Goal: Information Seeking & Learning: Learn about a topic

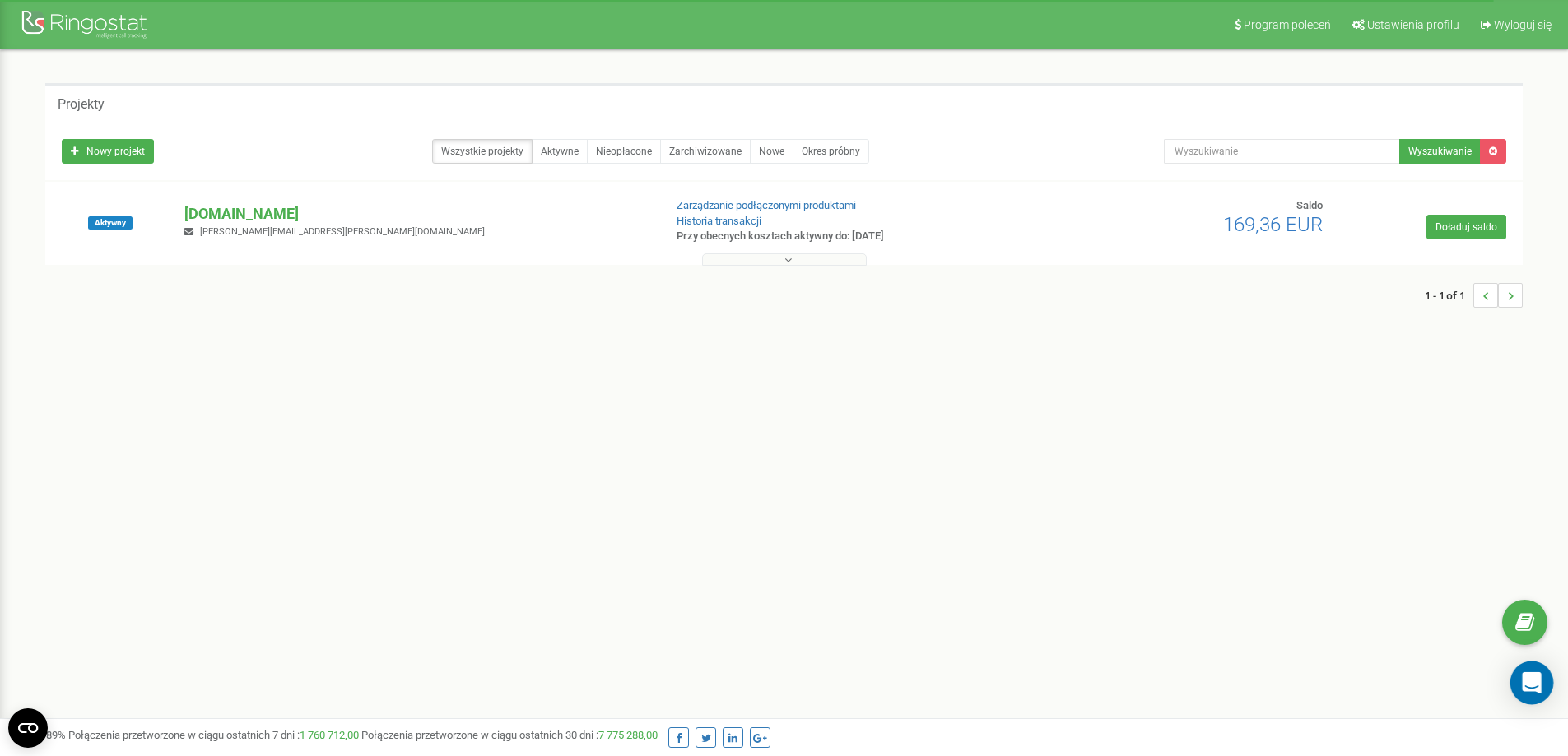
click at [1544, 681] on div "Open Intercom Messenger" at bounding box center [1532, 683] width 44 height 44
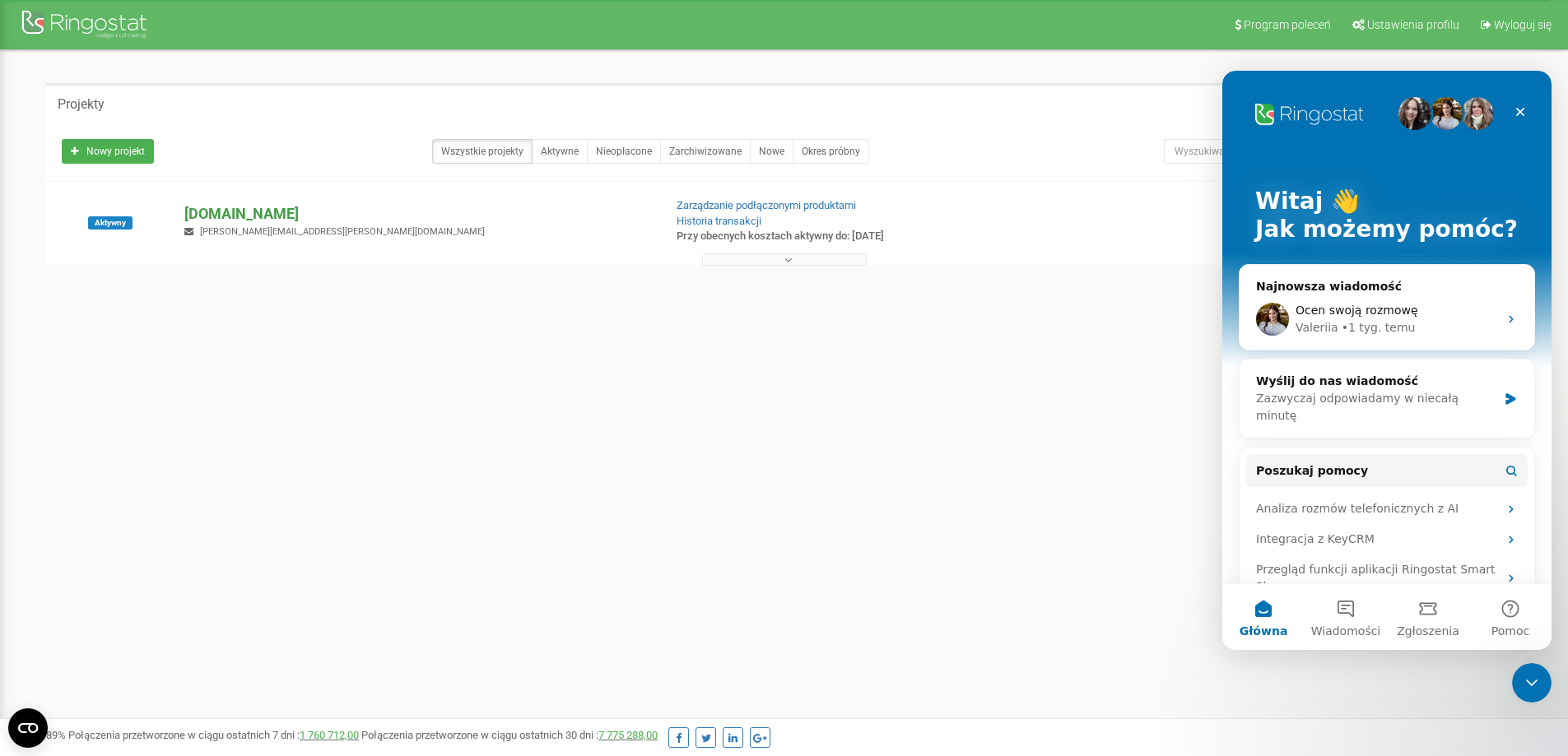
click at [282, 221] on p "[DOMAIN_NAME]" at bounding box center [417, 214] width 465 height 22
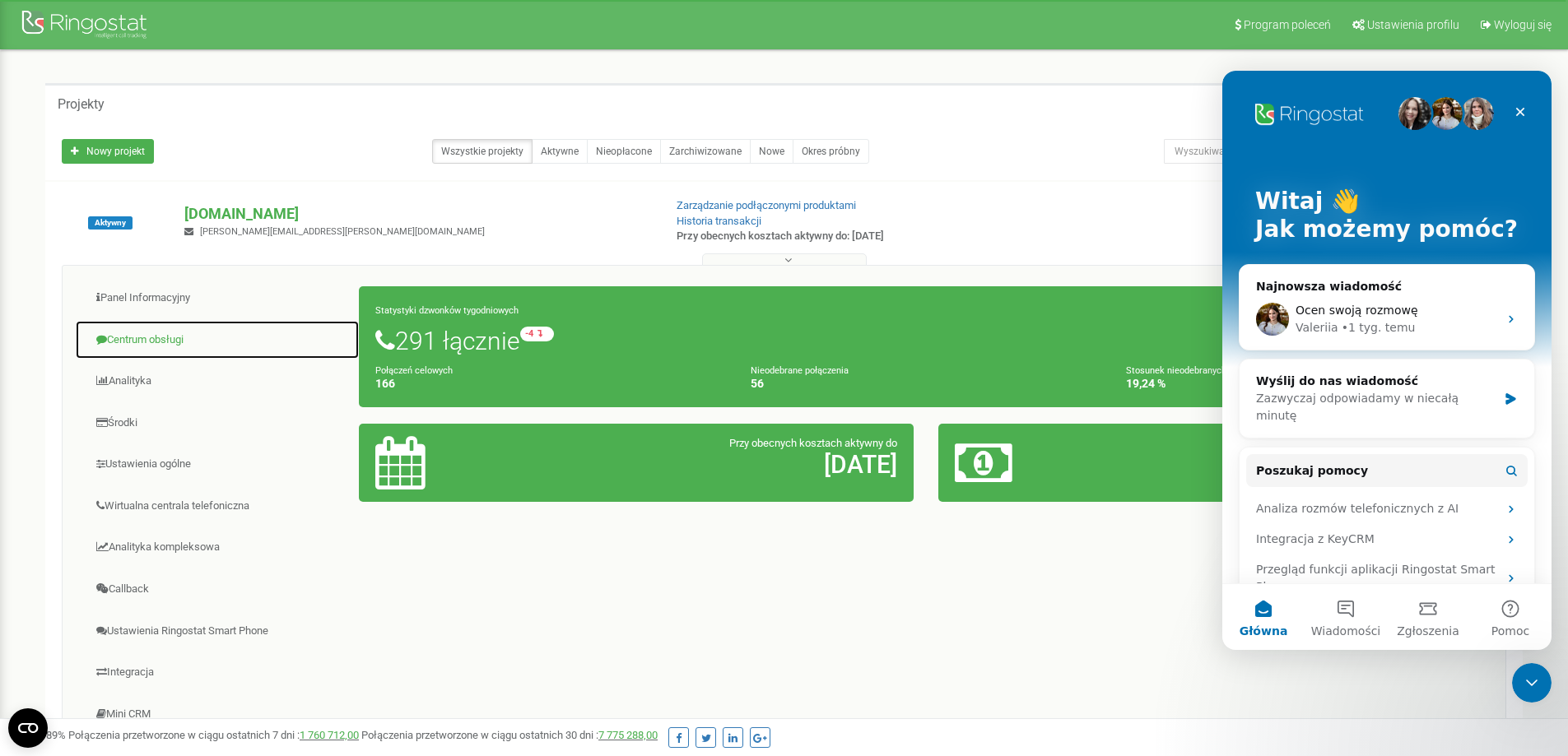
click at [165, 349] on link "Centrum obsługi" at bounding box center [217, 339] width 285 height 41
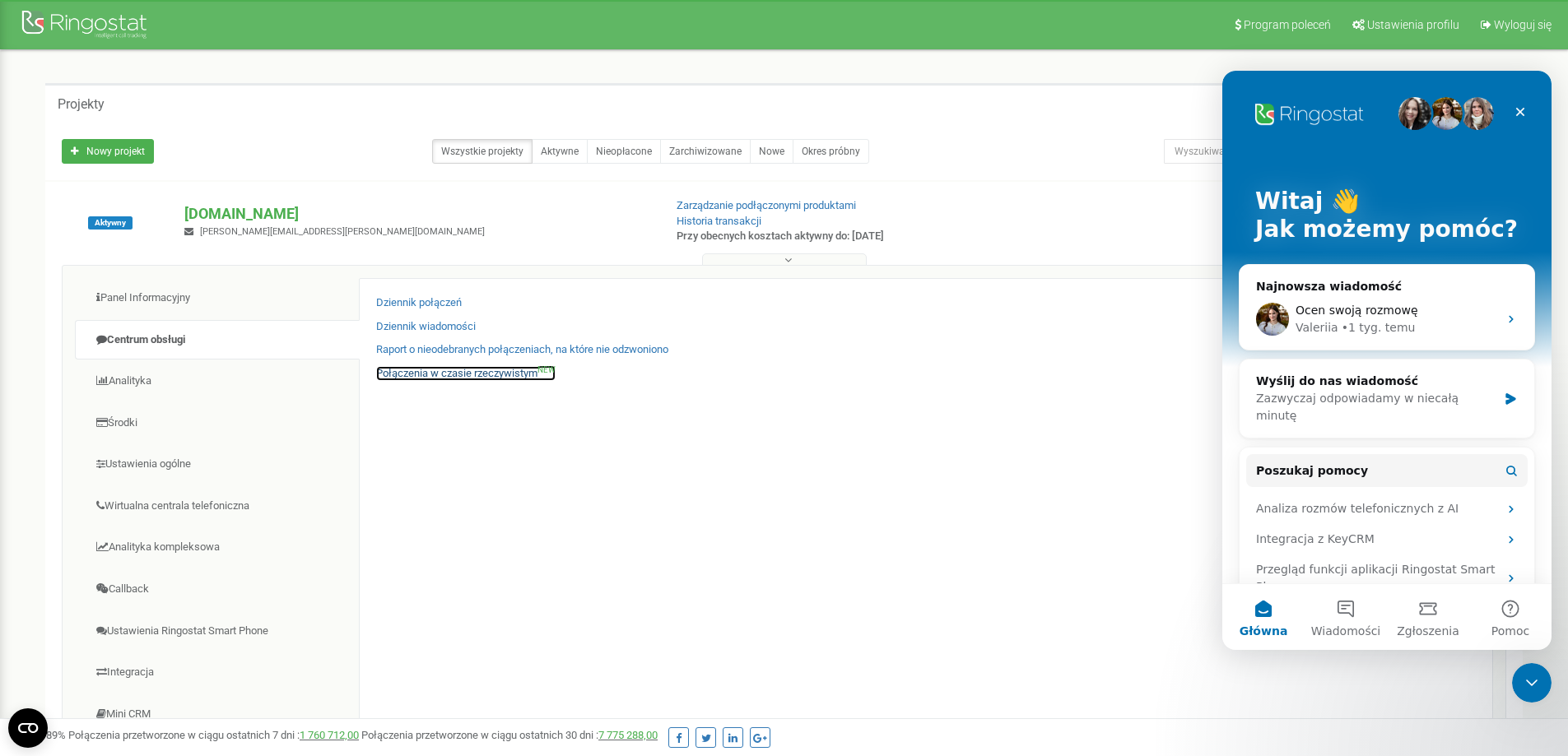
click at [487, 375] on link "Połączenia w czasie rzeczywistym NEW" at bounding box center [466, 373] width 180 height 16
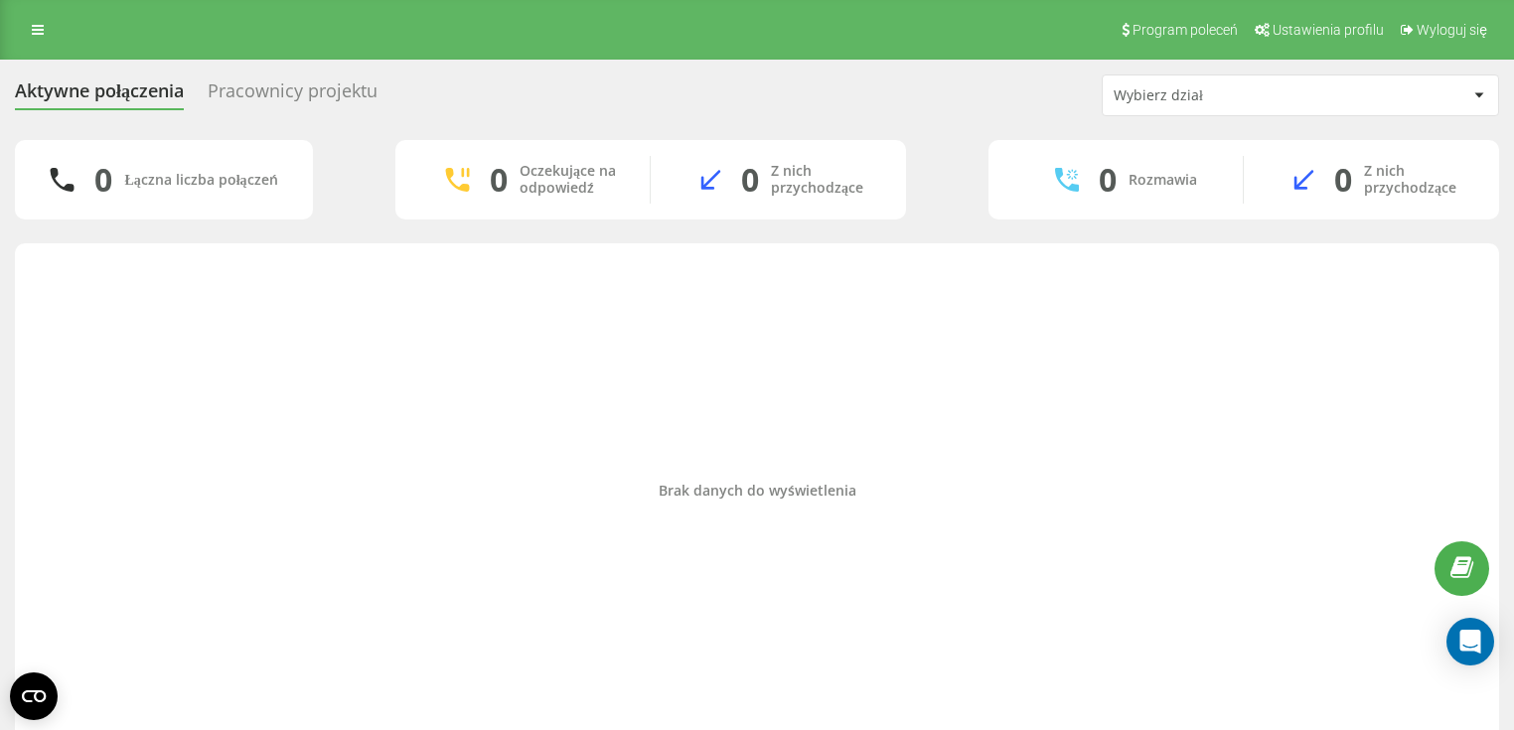
click at [238, 81] on div "Pracownicy projektu" at bounding box center [293, 95] width 170 height 31
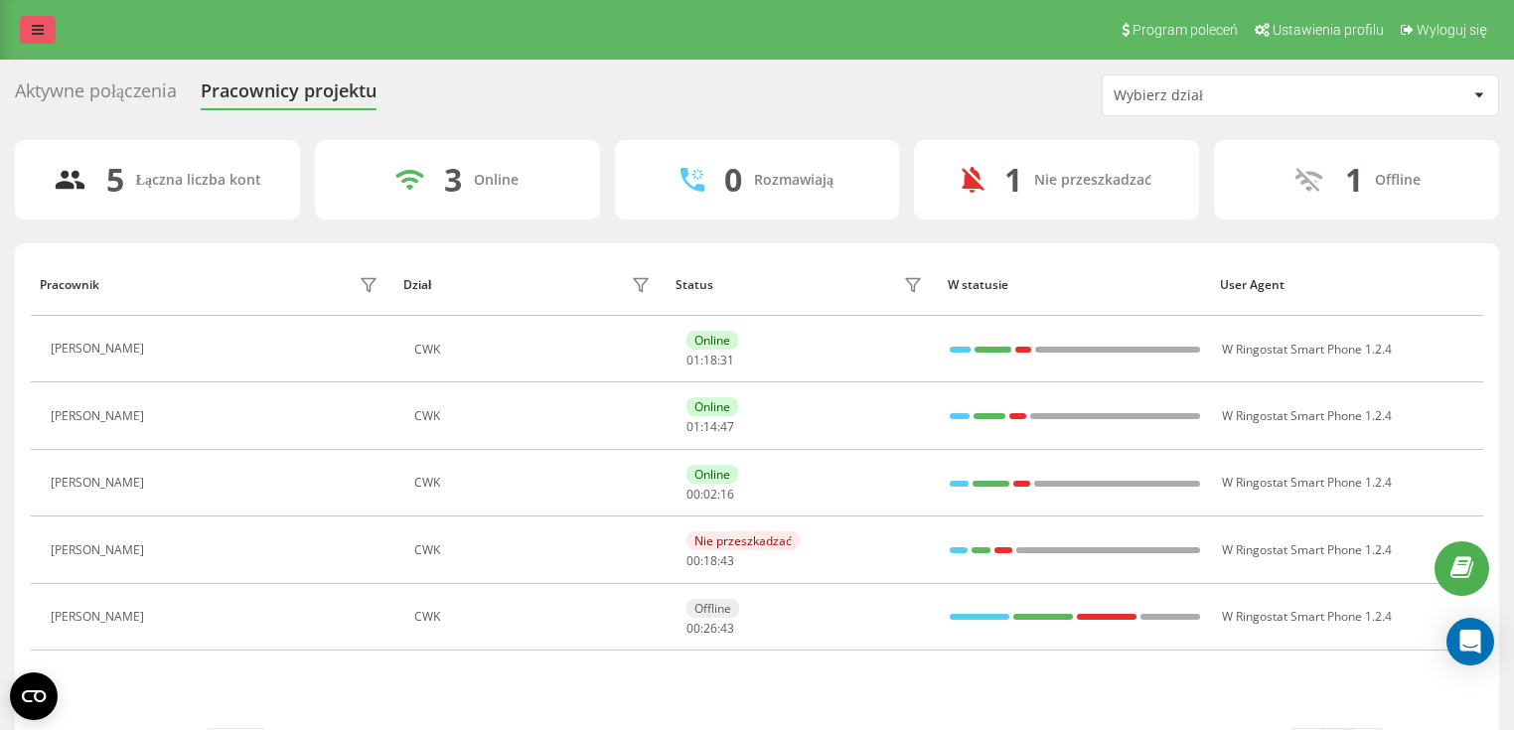
click at [20, 28] on div "Program poleceń Ustawienia profilu Wyloguj się" at bounding box center [757, 30] width 1514 height 60
click at [30, 32] on link at bounding box center [38, 30] width 36 height 28
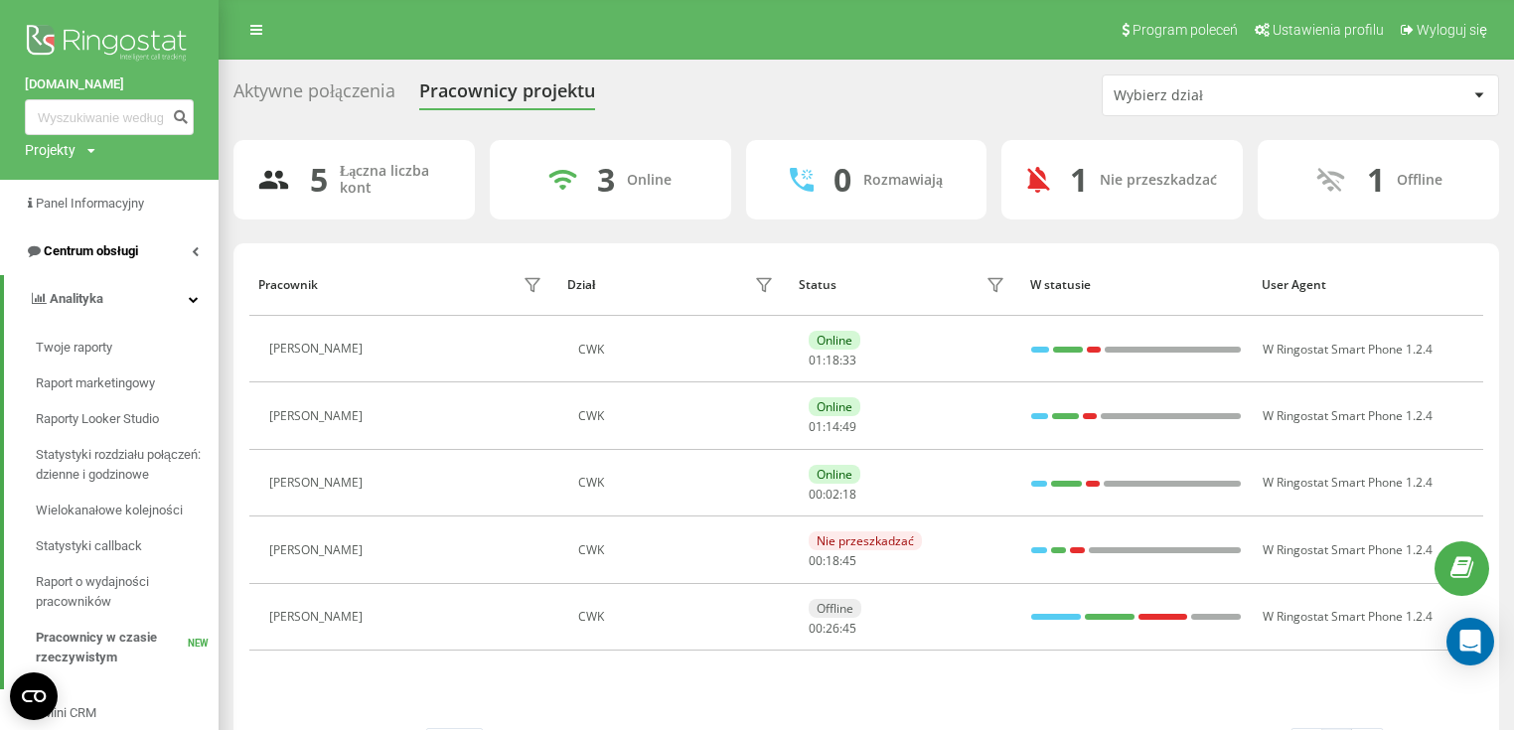
click at [84, 254] on span "Centrum obsługi" at bounding box center [91, 250] width 94 height 15
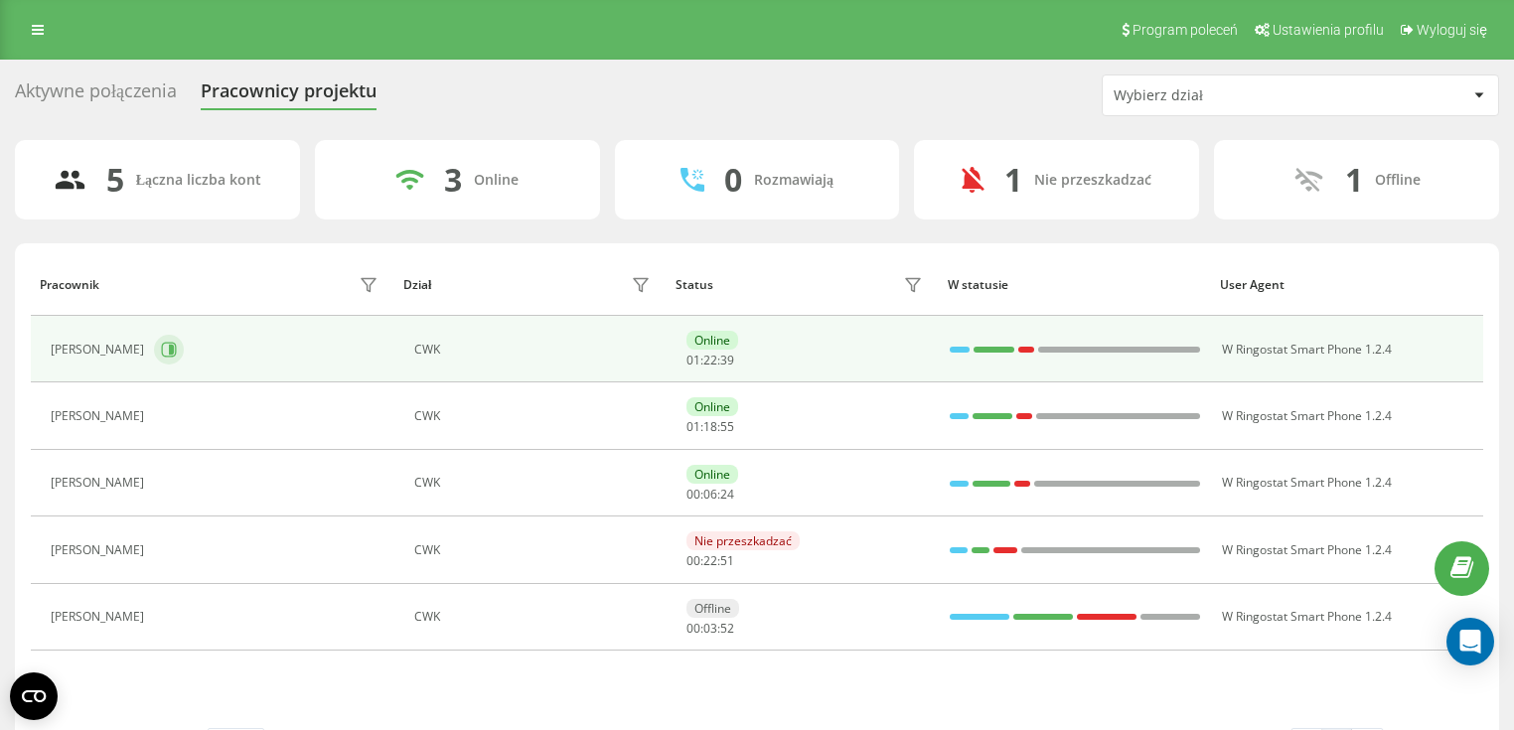
click at [159, 335] on button at bounding box center [169, 350] width 30 height 30
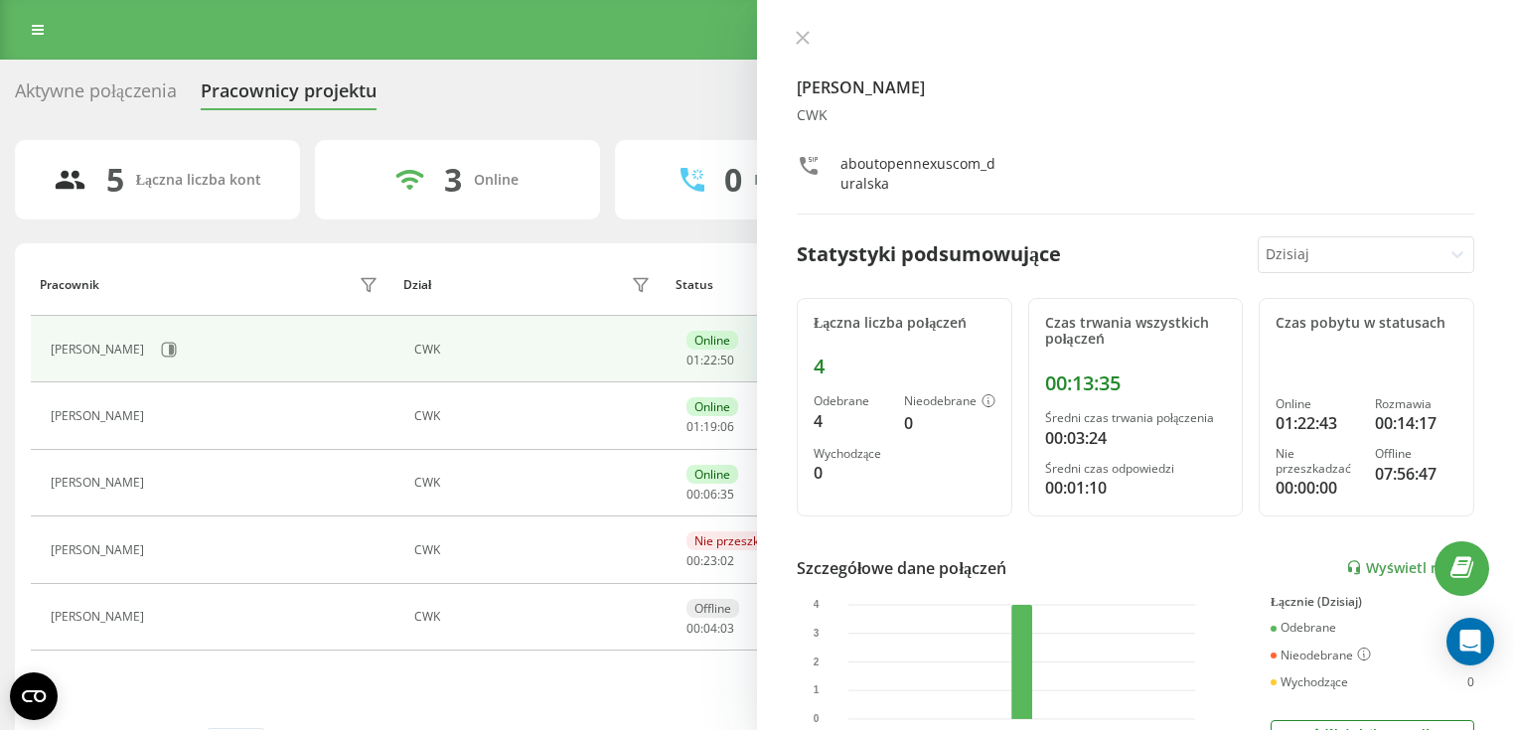
click at [790, 32] on button at bounding box center [803, 39] width 26 height 19
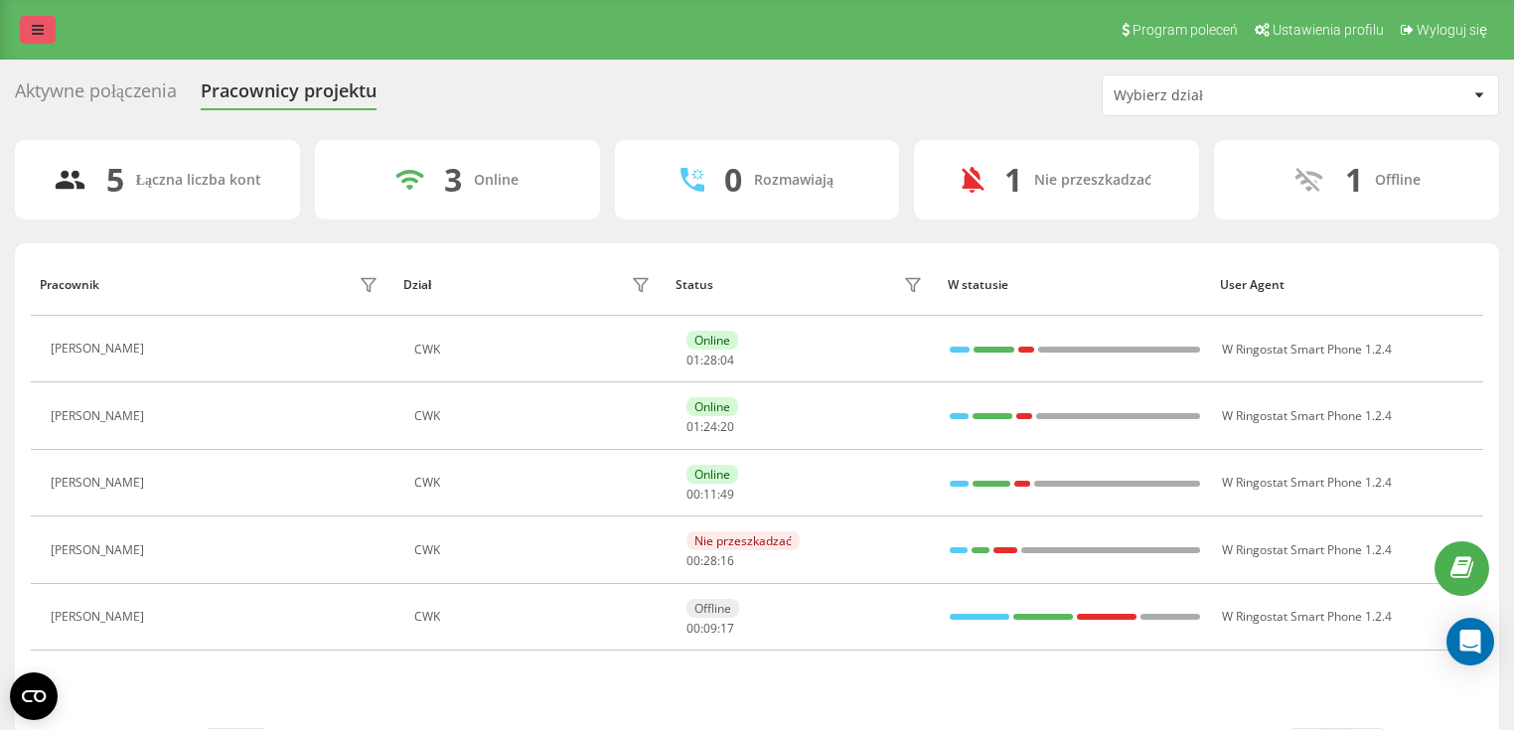
click at [35, 31] on icon at bounding box center [38, 30] width 12 height 14
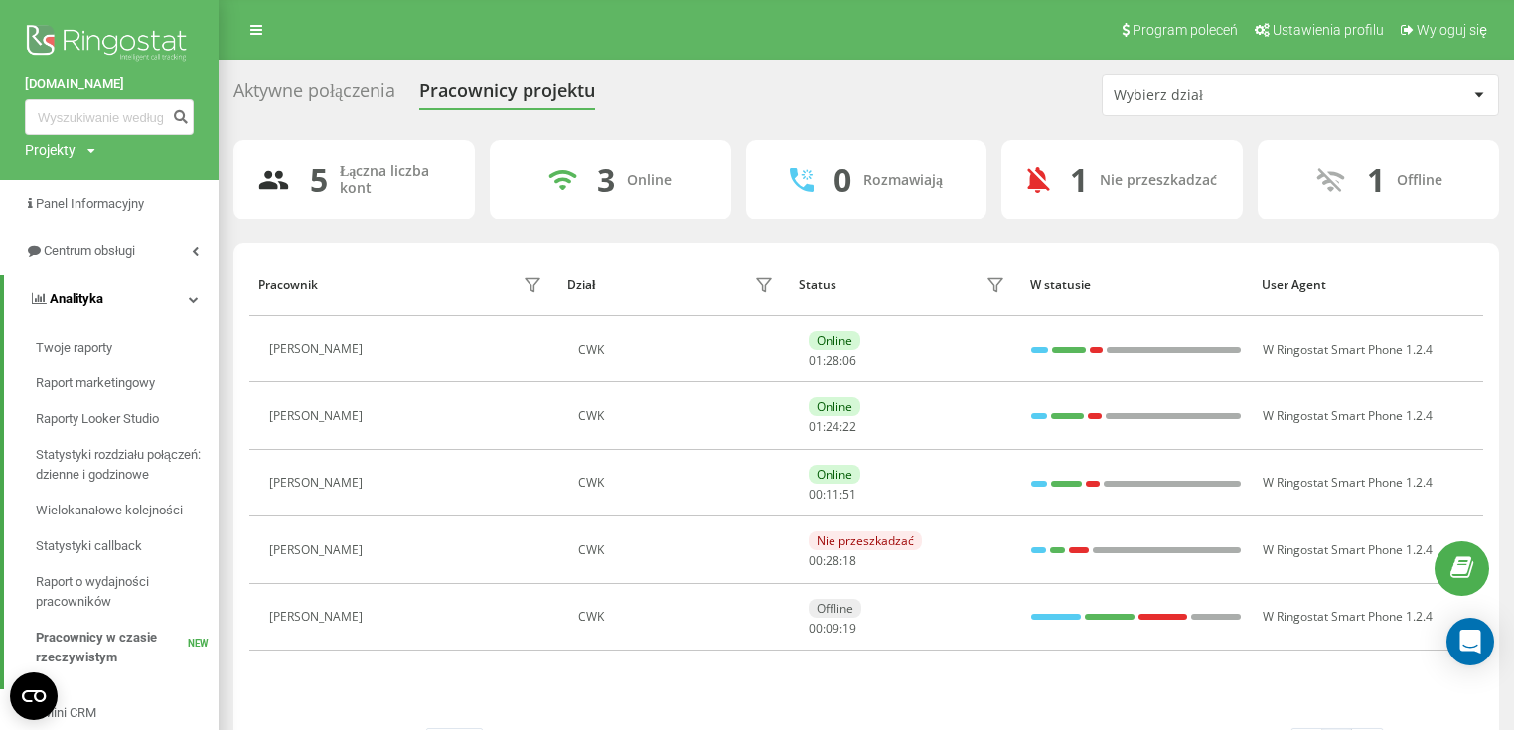
click at [95, 300] on span "Analityka" at bounding box center [77, 298] width 54 height 15
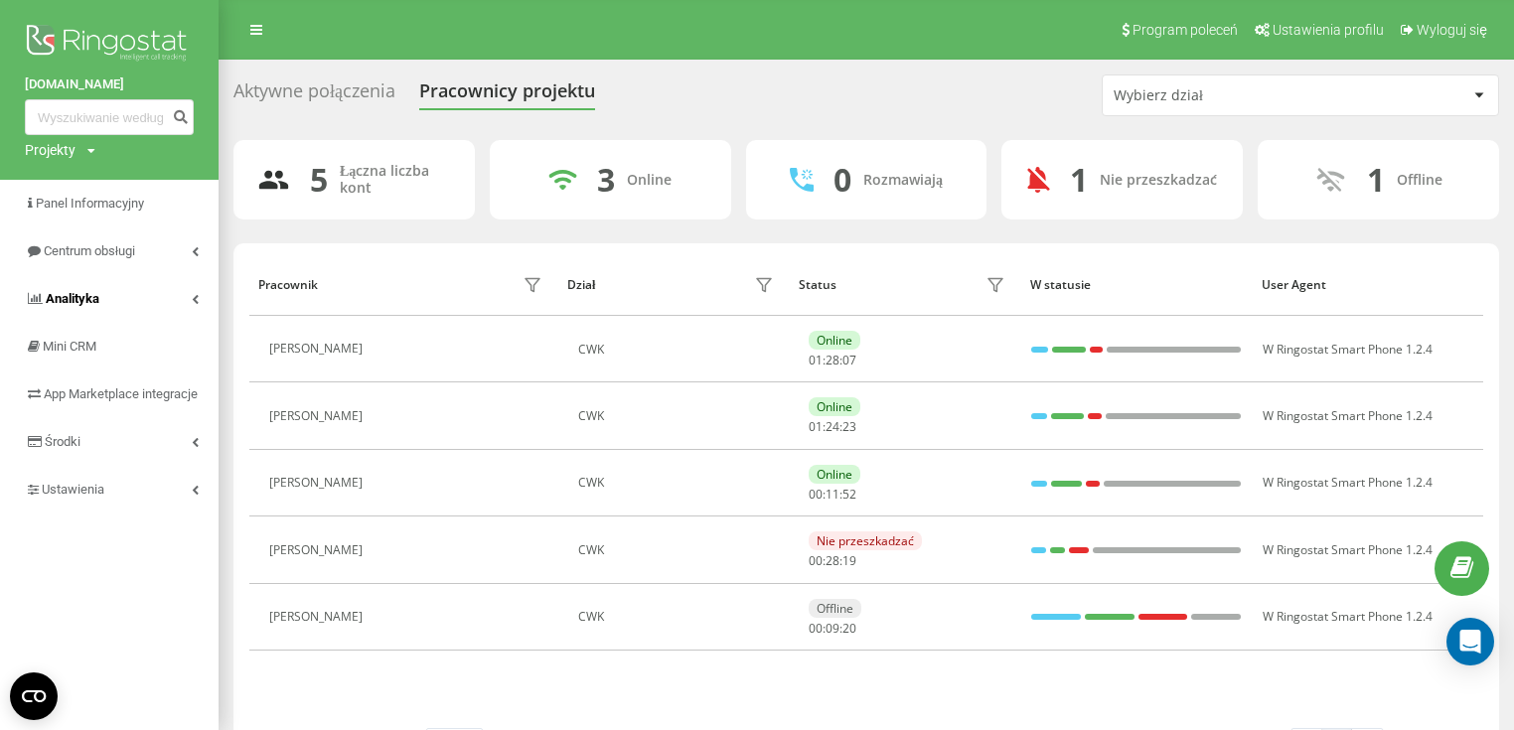
click at [95, 300] on span "Analityka" at bounding box center [73, 298] width 54 height 15
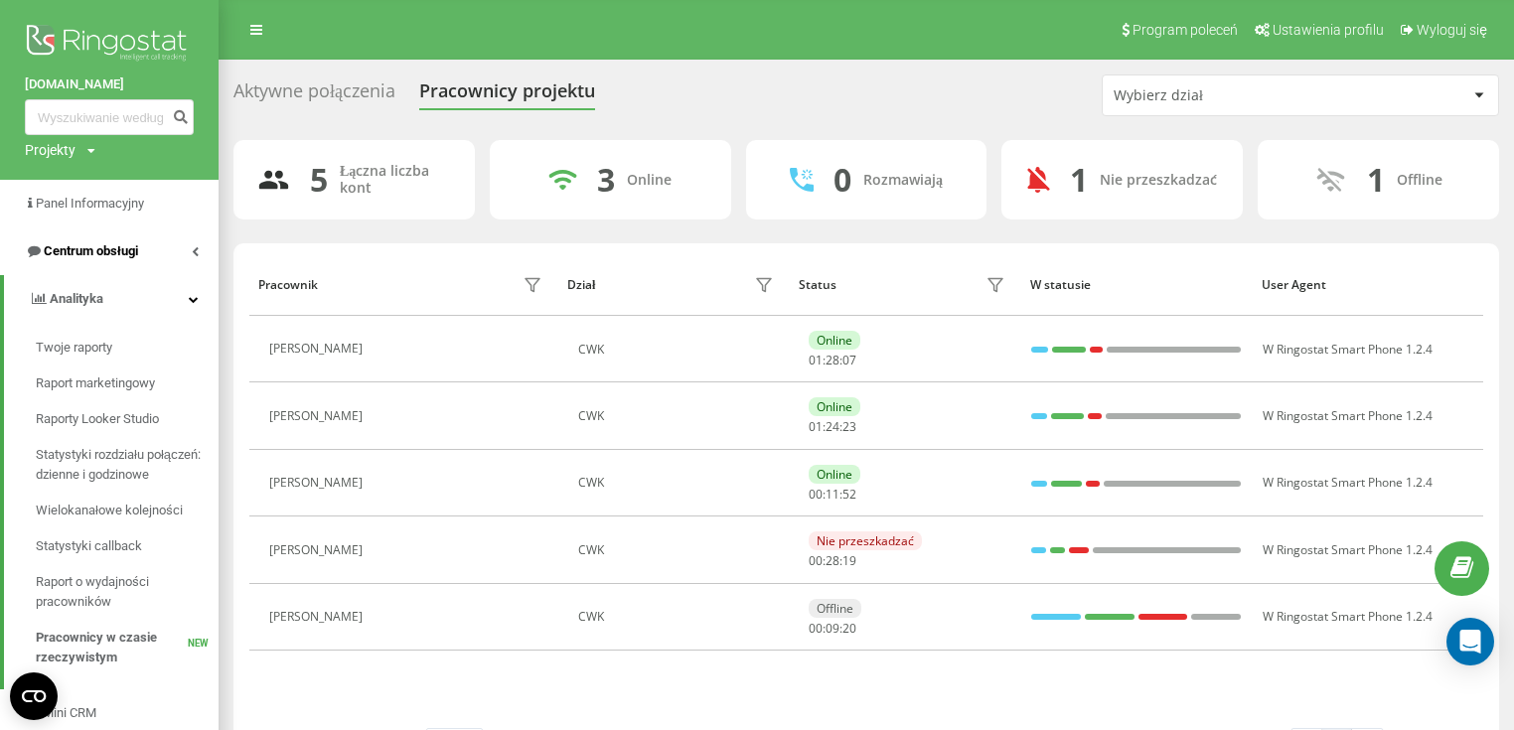
click at [99, 253] on span "Centrum obsługi" at bounding box center [91, 250] width 94 height 15
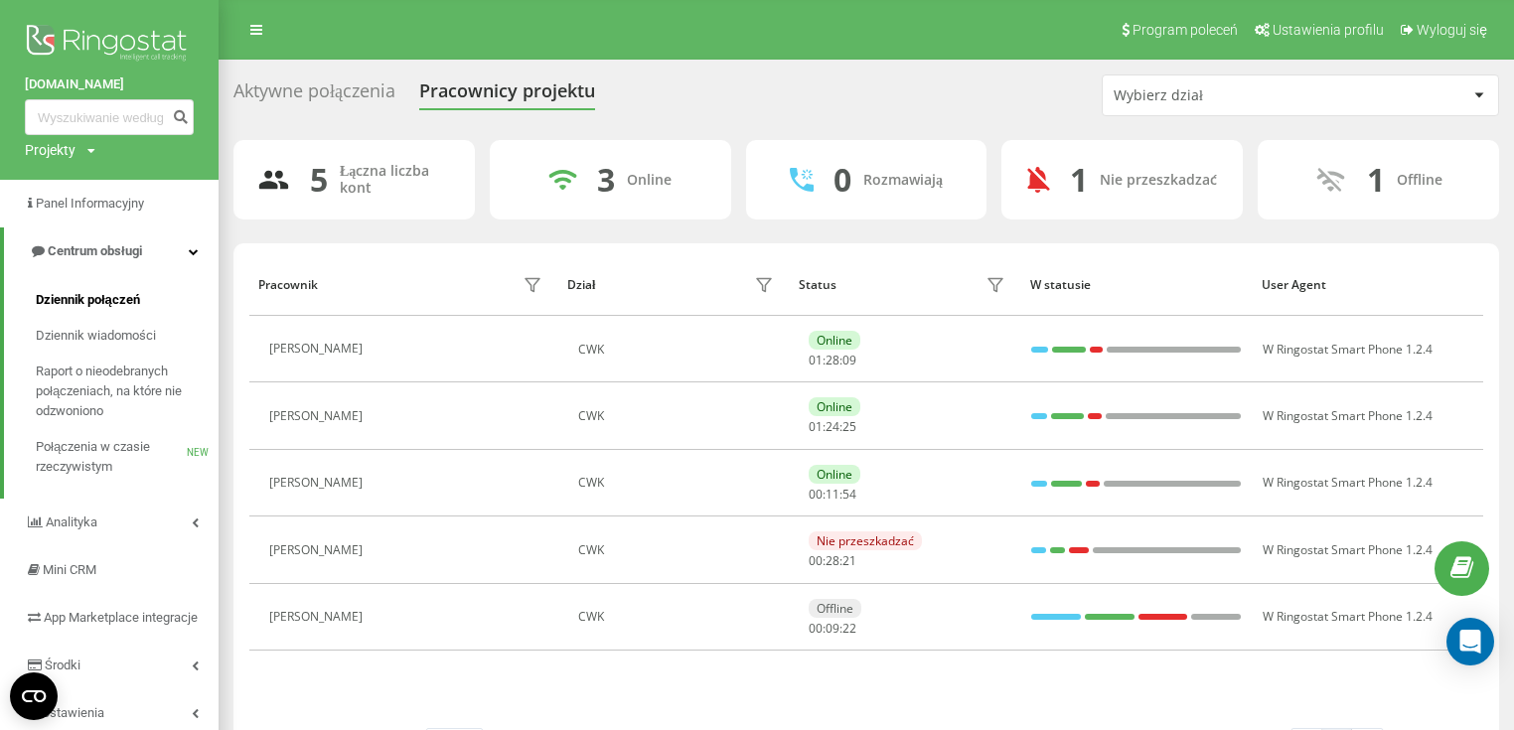
click at [107, 306] on span "Dziennik połączeń" at bounding box center [88, 300] width 104 height 20
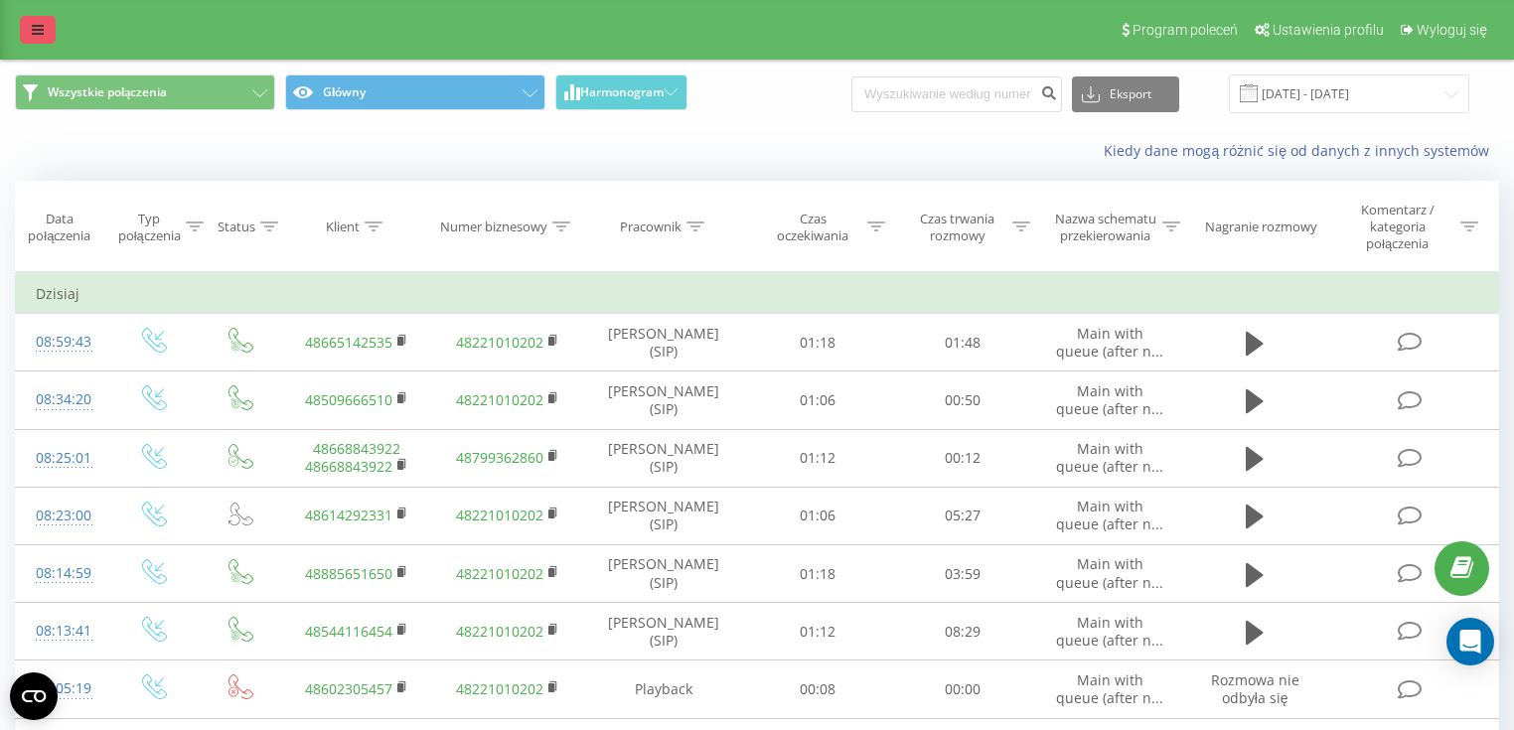
click at [24, 34] on link at bounding box center [38, 30] width 36 height 28
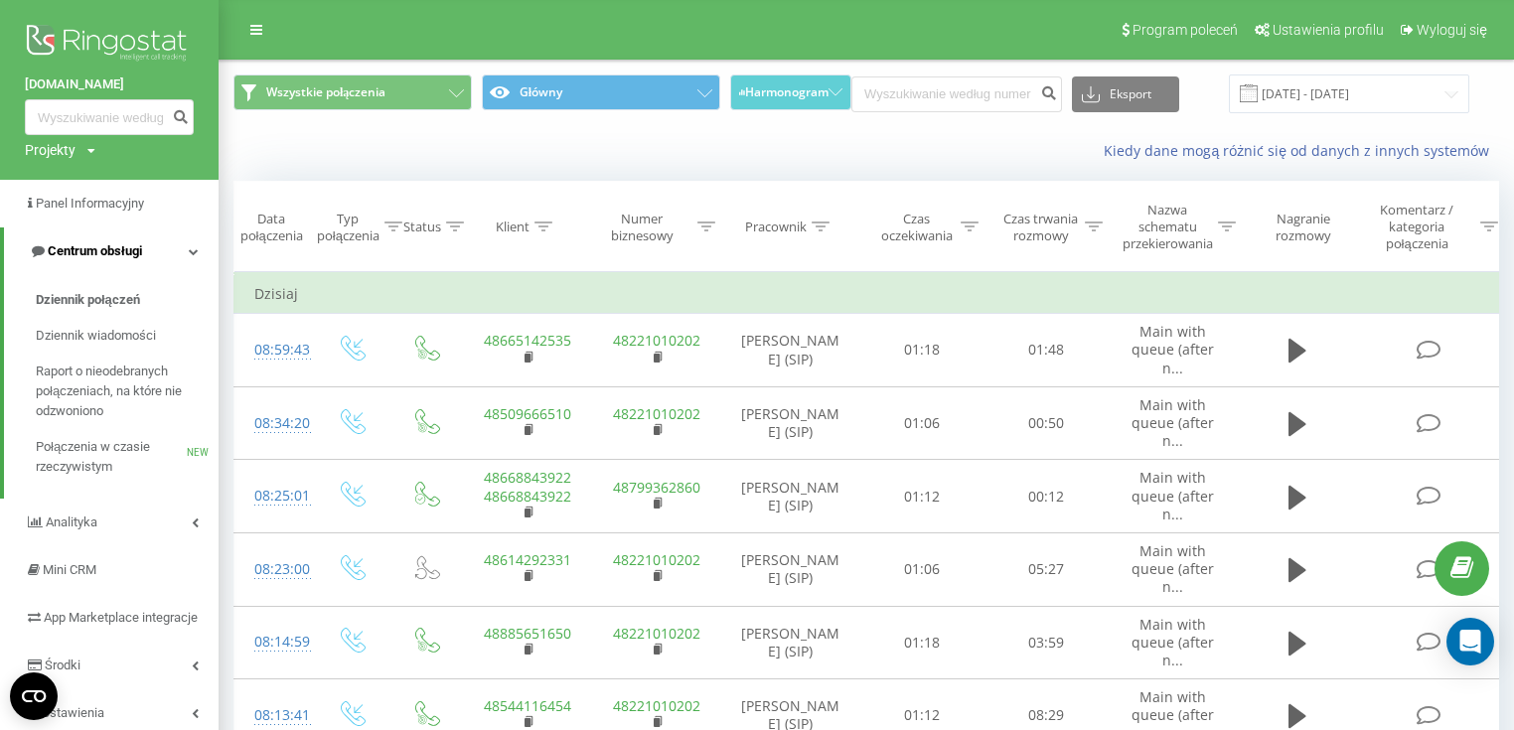
click at [86, 253] on span "Centrum obsługi" at bounding box center [95, 250] width 94 height 15
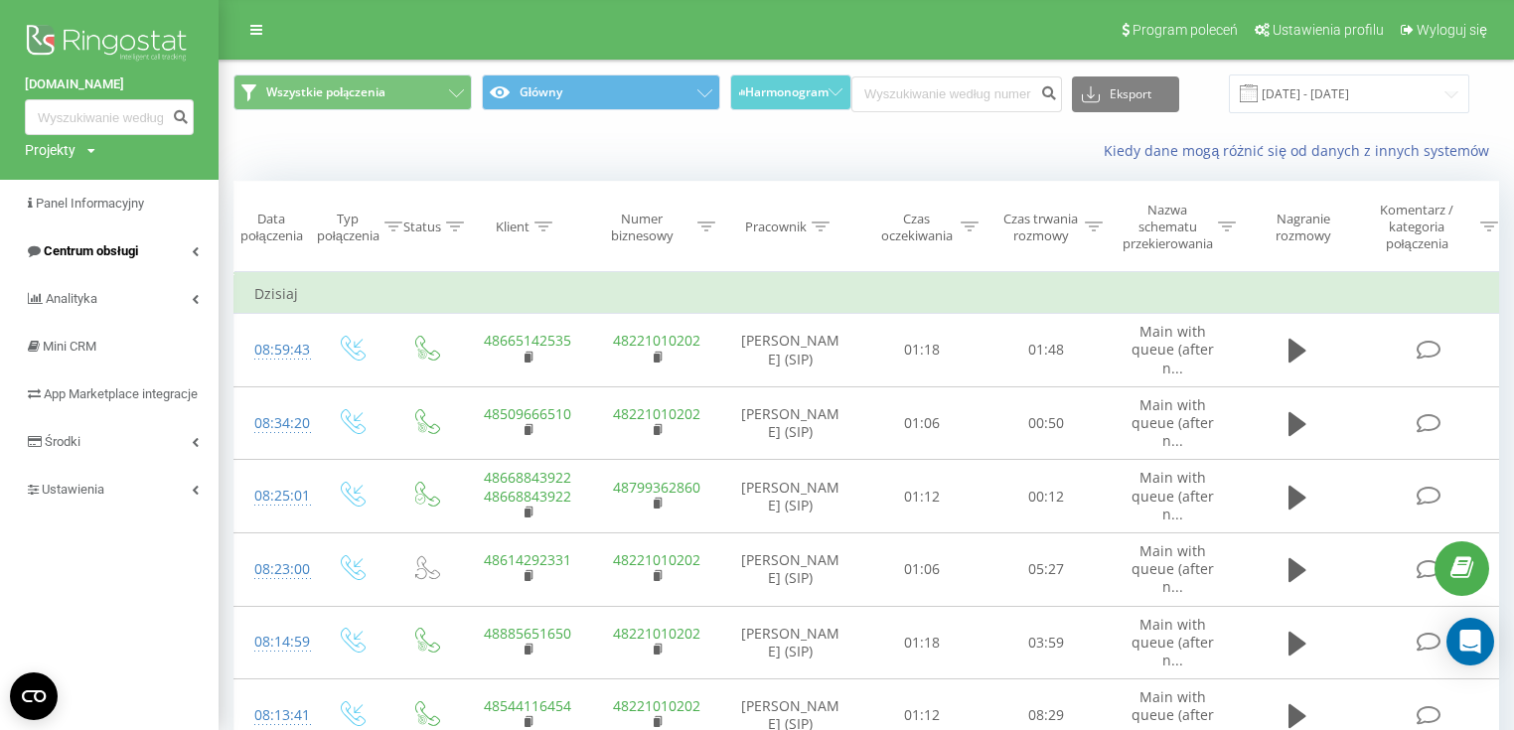
click at [83, 262] on link "Centrum obsługi" at bounding box center [109, 252] width 219 height 48
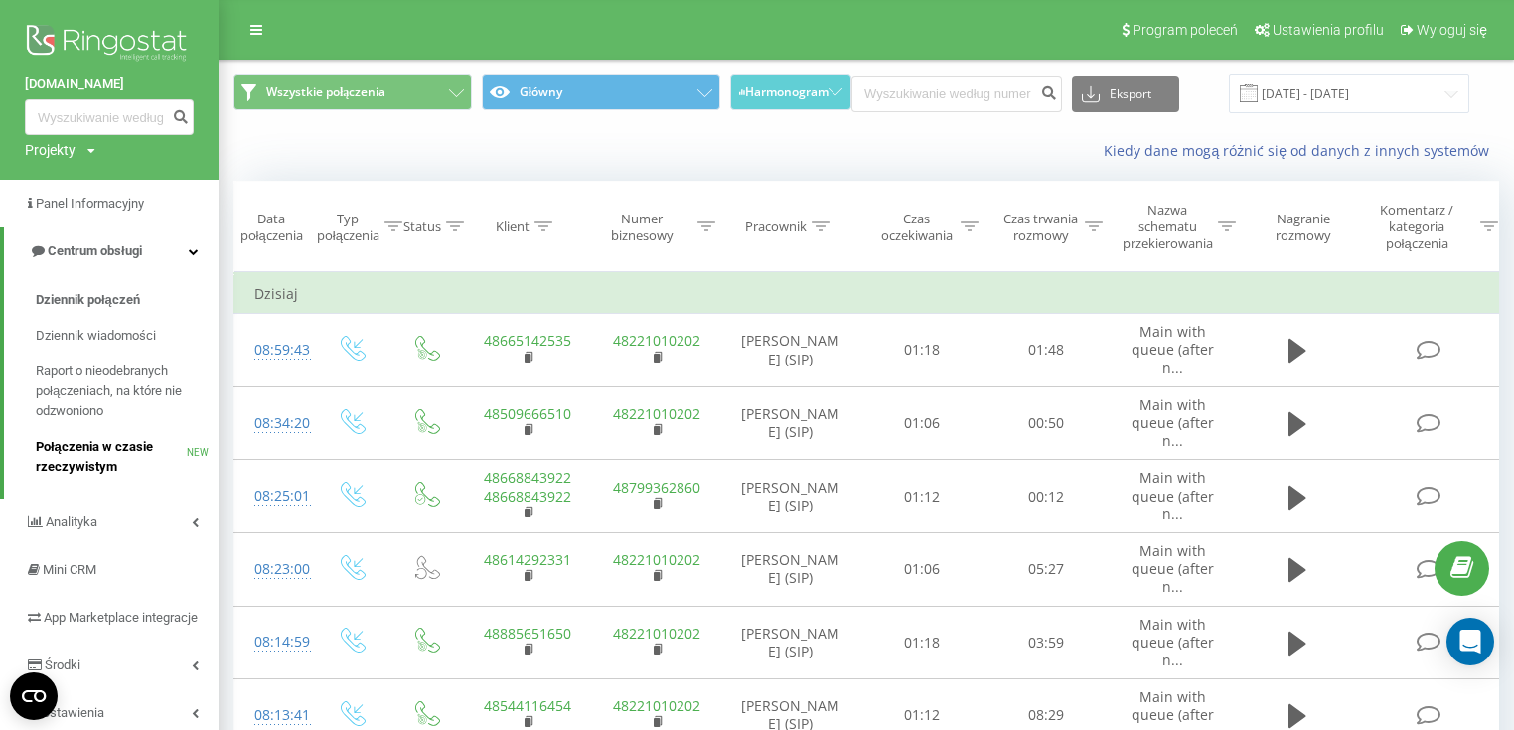
click at [109, 453] on span "Połączenia w czasie rzeczywistym" at bounding box center [111, 457] width 151 height 40
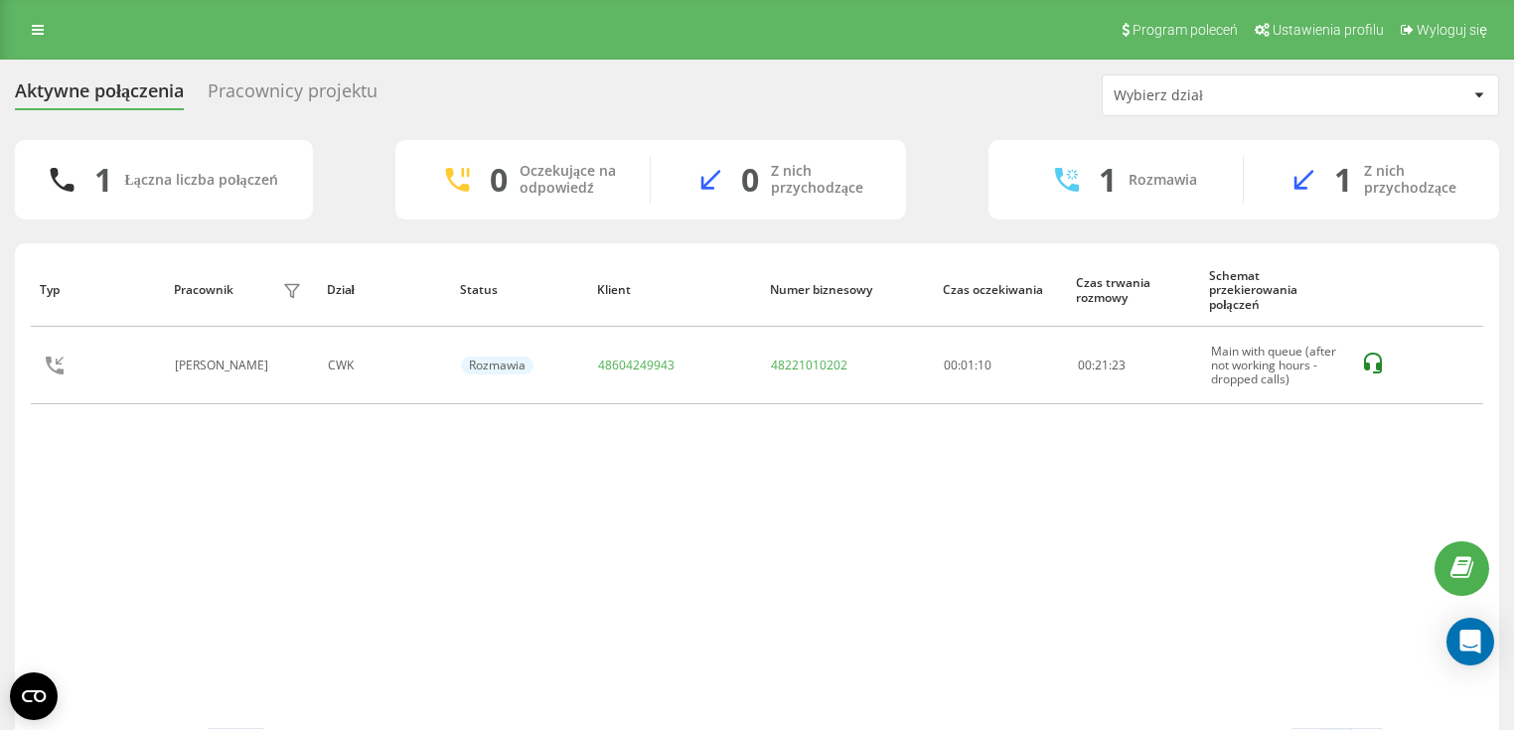
click at [808, 533] on div "Typ Pracownik filtra Dział Status Klient Numer biznesowy Czas oczekiwania Czas …" at bounding box center [757, 490] width 1453 height 475
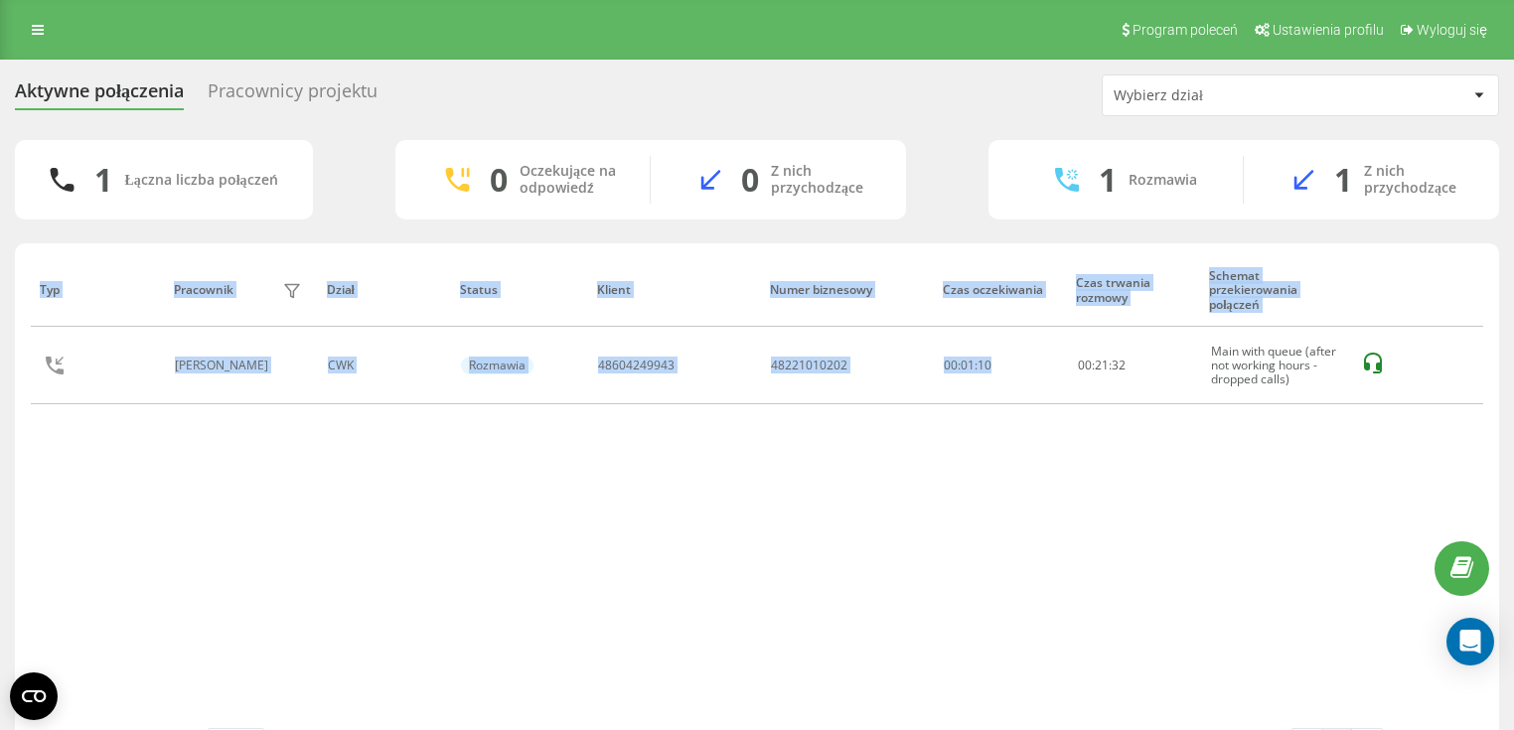
drag, startPoint x: 1057, startPoint y: 362, endPoint x: 1141, endPoint y: 415, distance: 99.2
click at [1141, 415] on div "Typ Pracownik filtra Dział Status Klient Numer biznesowy Czas oczekiwania Czas …" at bounding box center [757, 490] width 1453 height 475
click at [1052, 512] on div "Typ Pracownik filtra Dział Status Klient Numer biznesowy Czas oczekiwania Czas …" at bounding box center [757, 490] width 1453 height 475
